Goal: Task Accomplishment & Management: Manage account settings

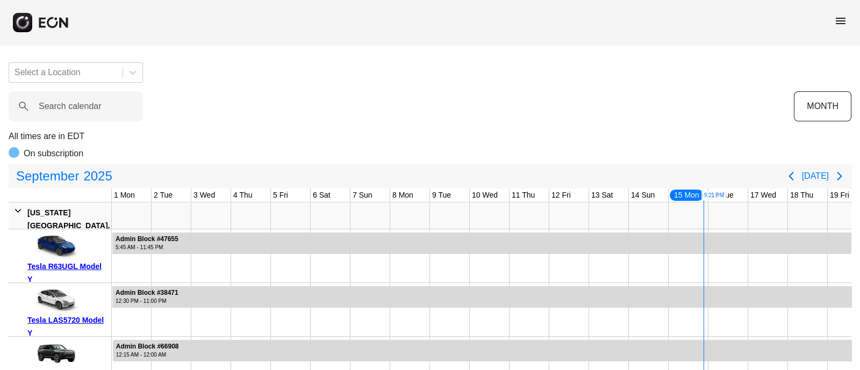
scroll to position [0, 349]
